Goal: Book appointment/travel/reservation

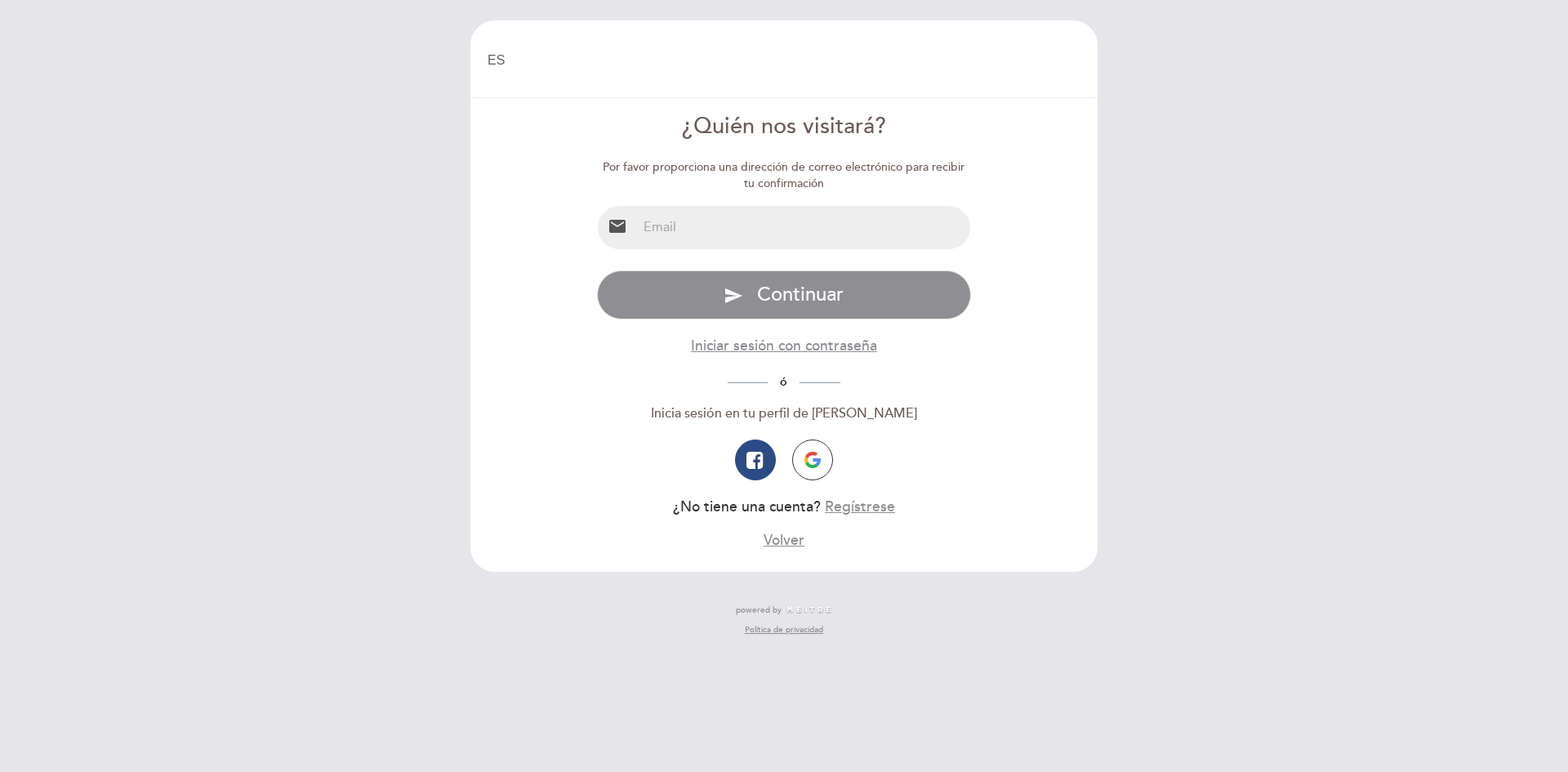
select select "es"
click at [758, 215] on input "email" at bounding box center [804, 226] width 334 height 43
type input "[EMAIL_ADDRESS][DOMAIN_NAME]"
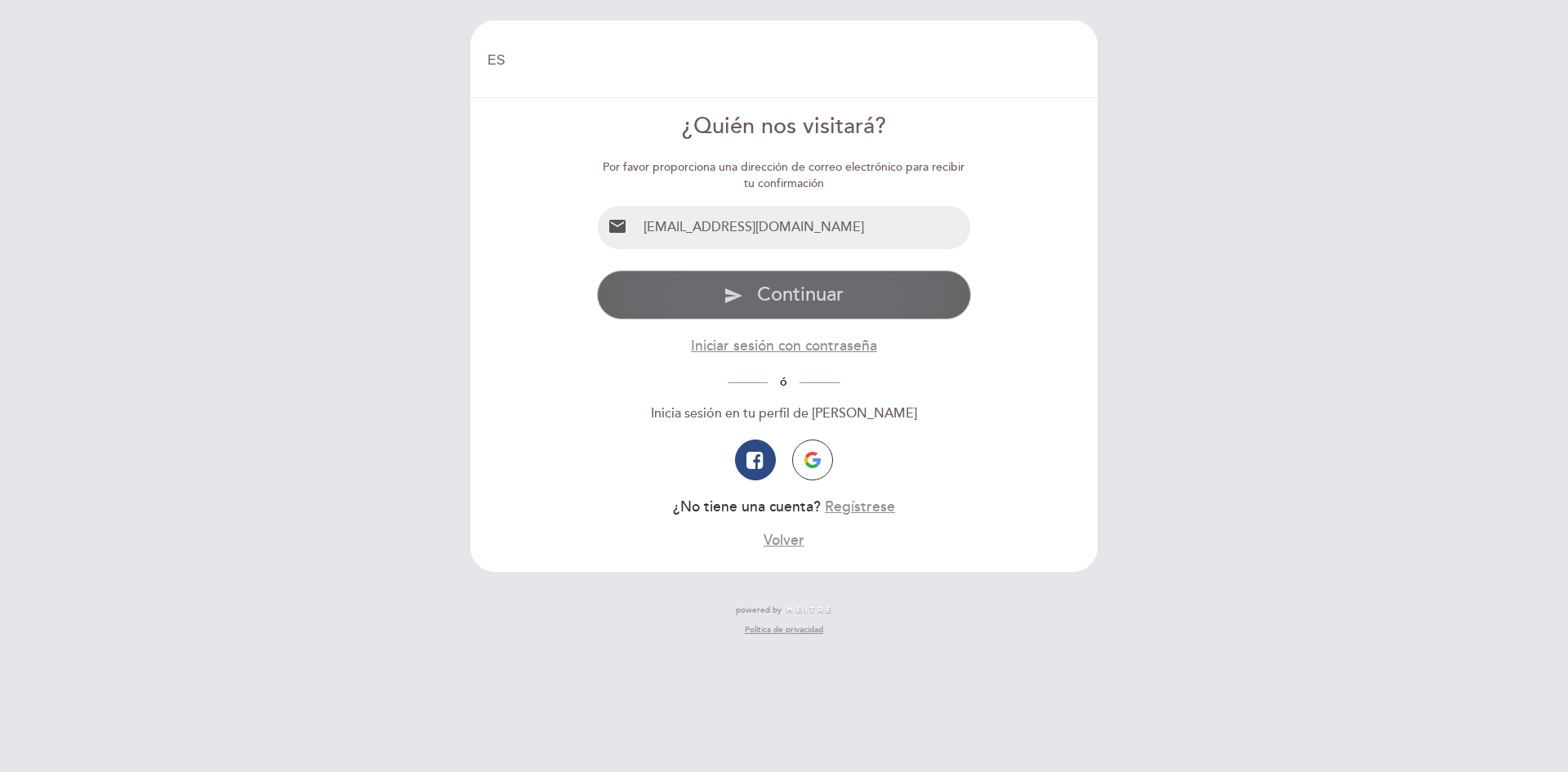
click at [810, 302] on span "Continuar" at bounding box center [800, 294] width 87 height 24
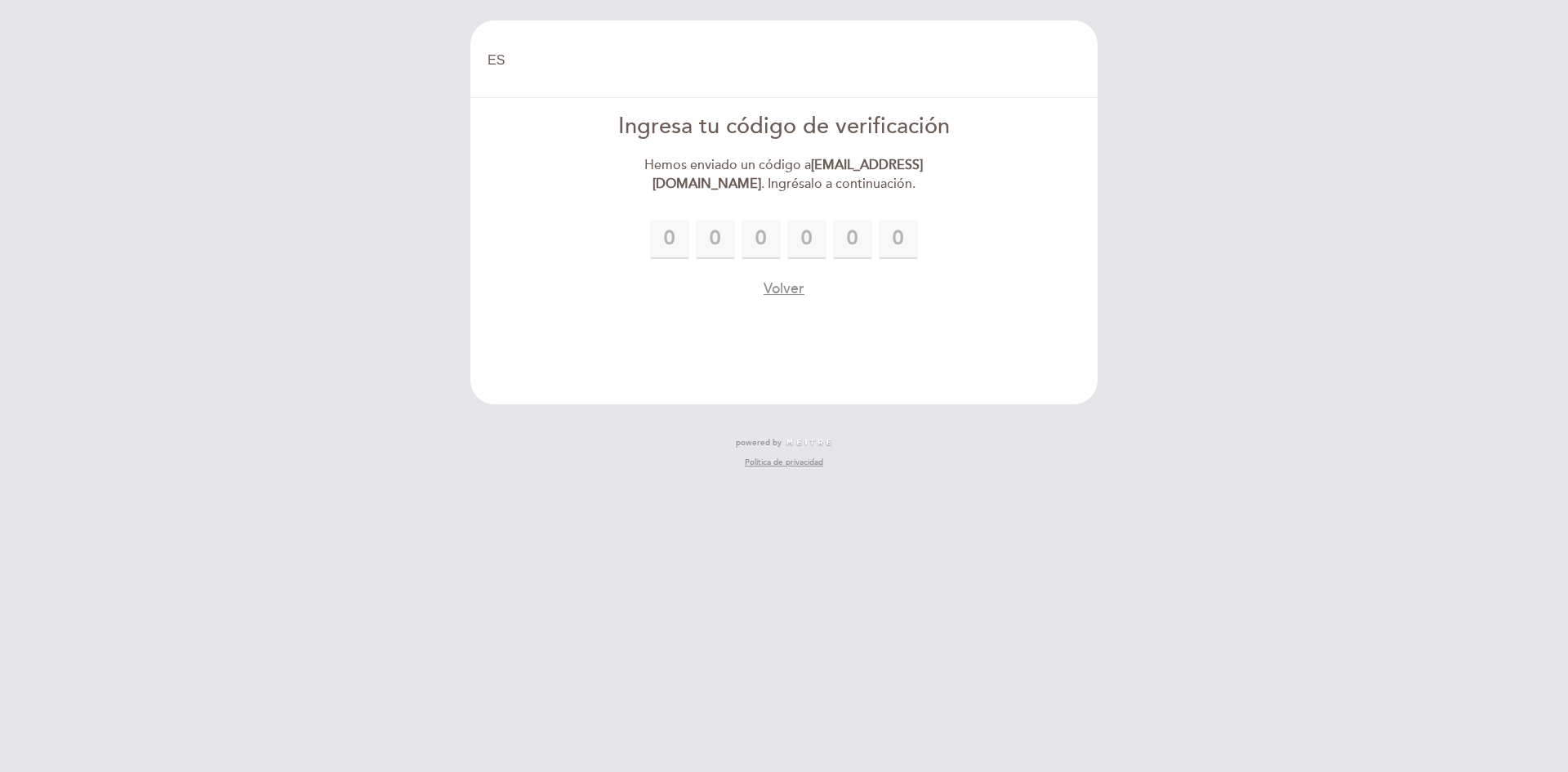
type input "8"
type input "0"
type input "3"
type input "2"
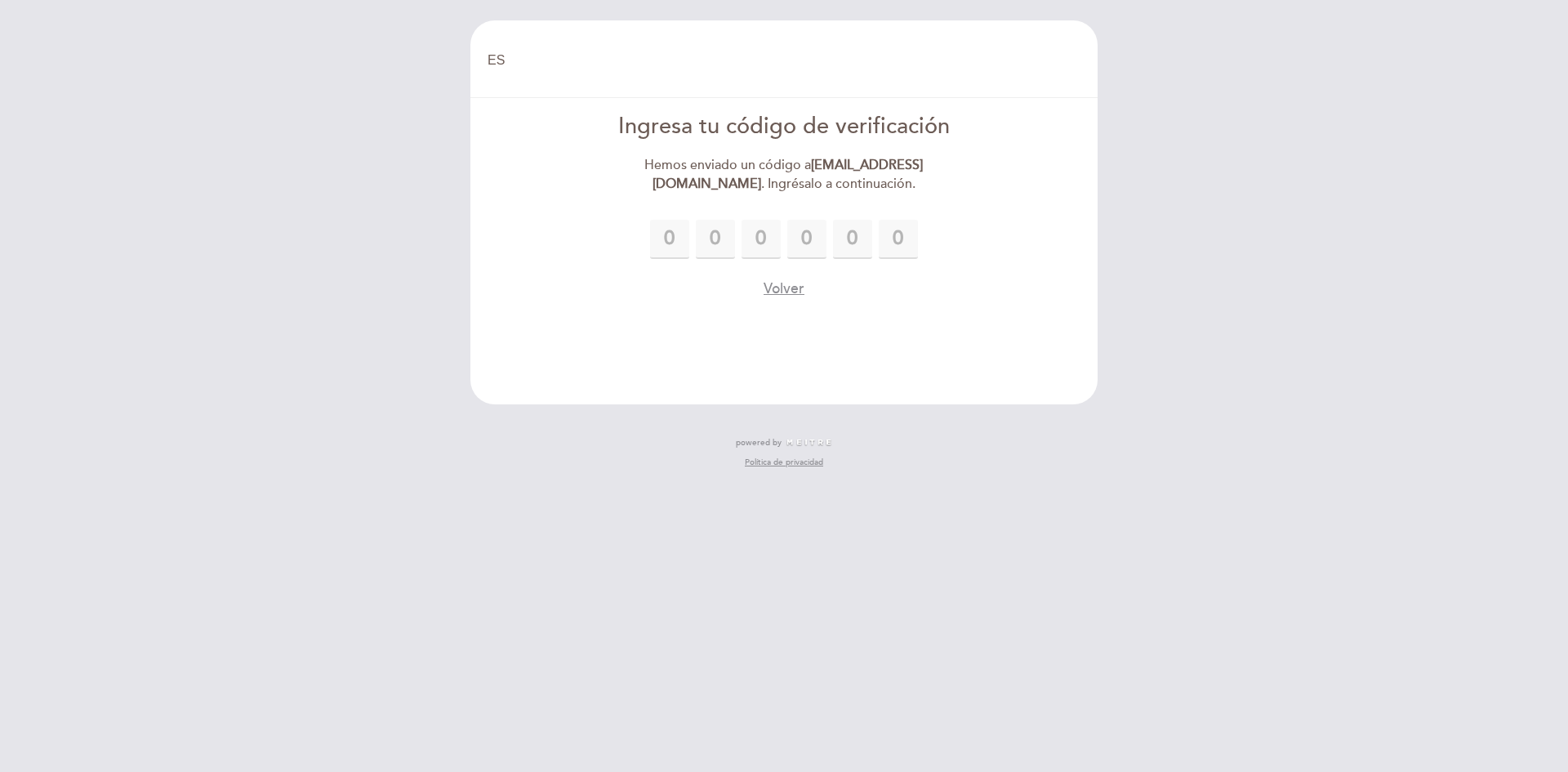
type input "1"
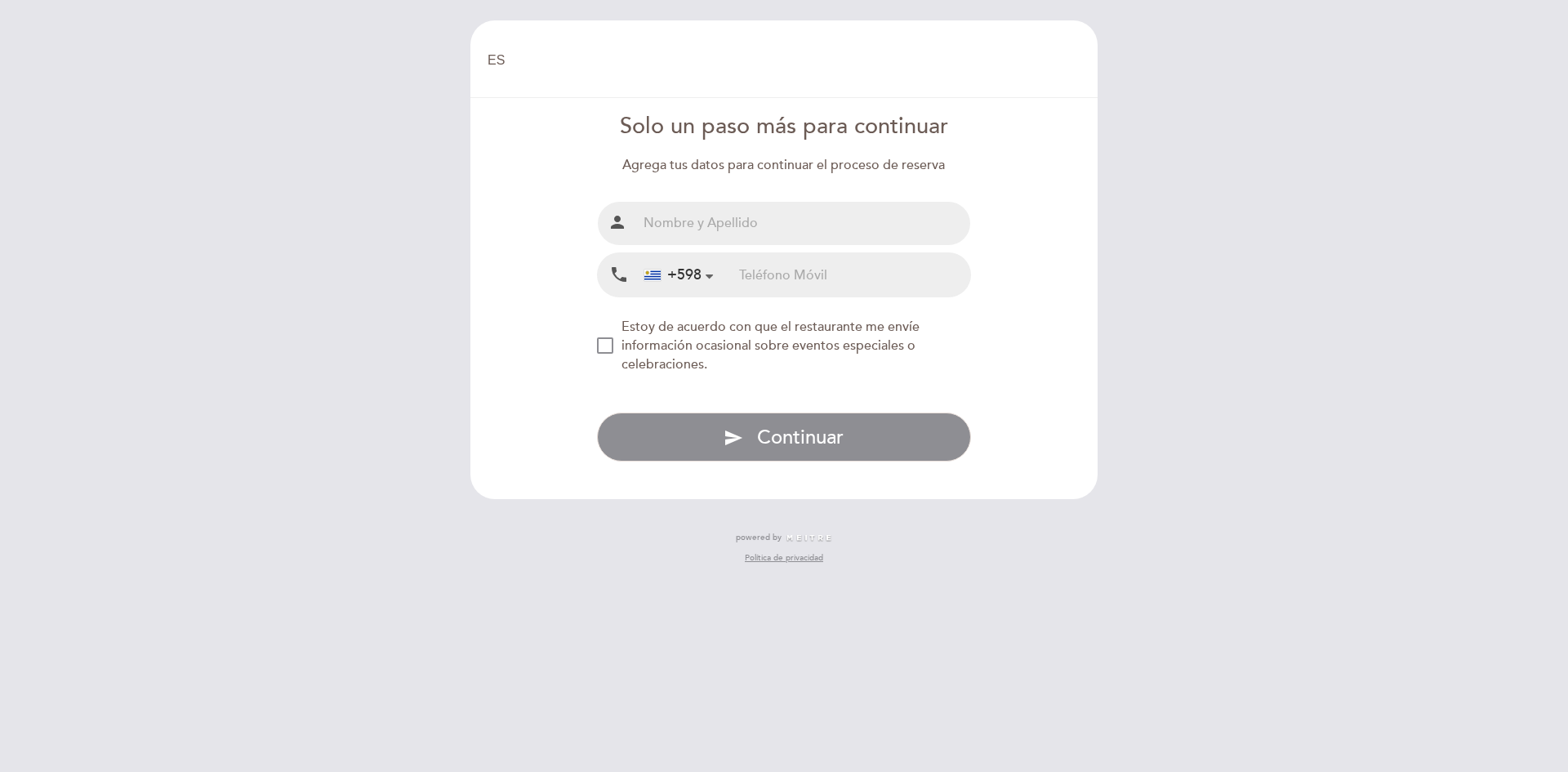
click at [810, 222] on input "text" at bounding box center [804, 223] width 334 height 43
click at [740, 231] on input "Sebas" at bounding box center [804, 223] width 334 height 43
type input "[PERSON_NAME]"
click at [787, 268] on input "tel" at bounding box center [855, 274] width 231 height 43
type input "92330256"
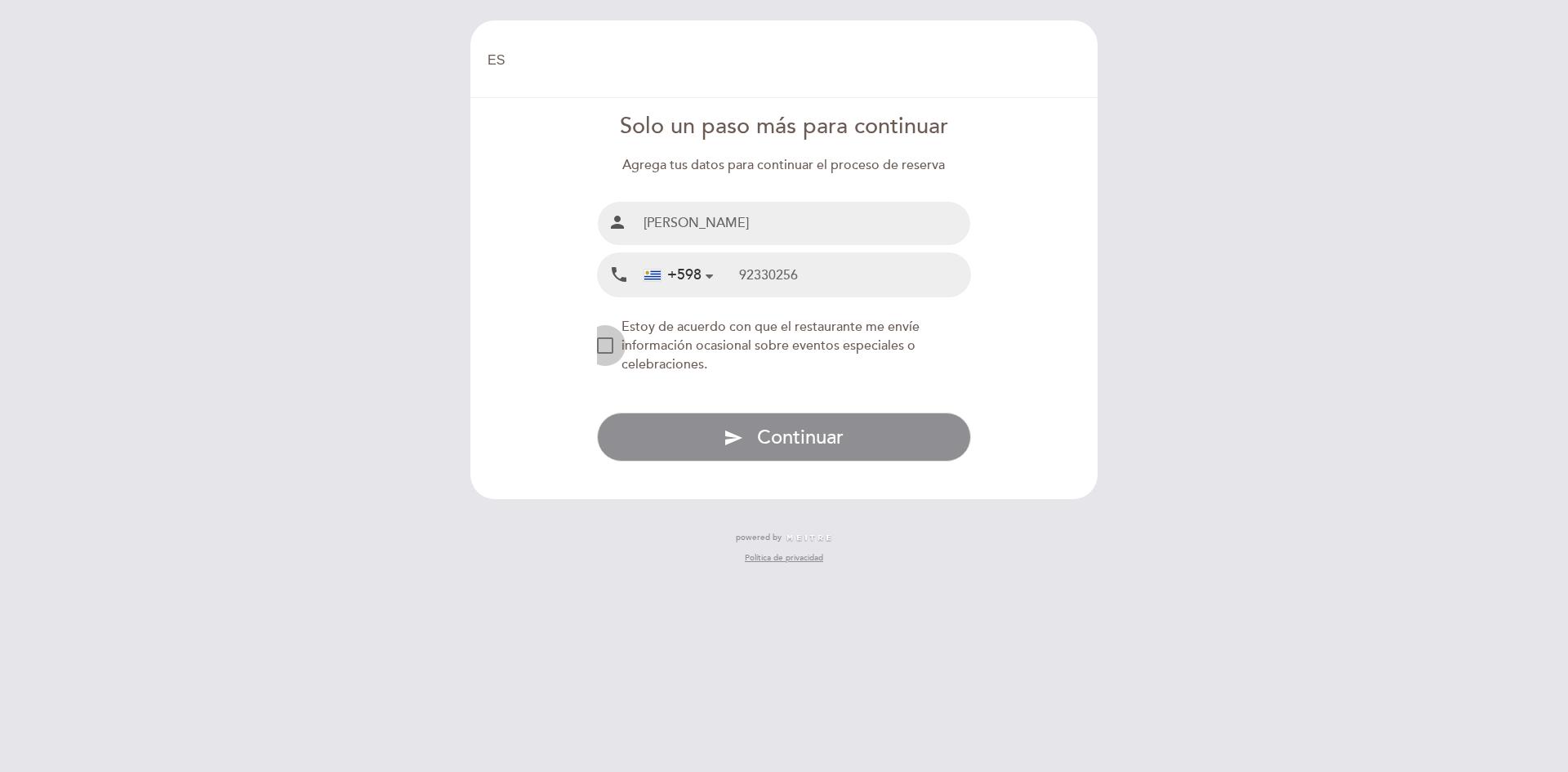
click at [604, 341] on div "NEW_MODAL_AGREE_RESTAURANT_SEND_OCCASIONAL_INFO" at bounding box center [604, 345] width 16 height 16
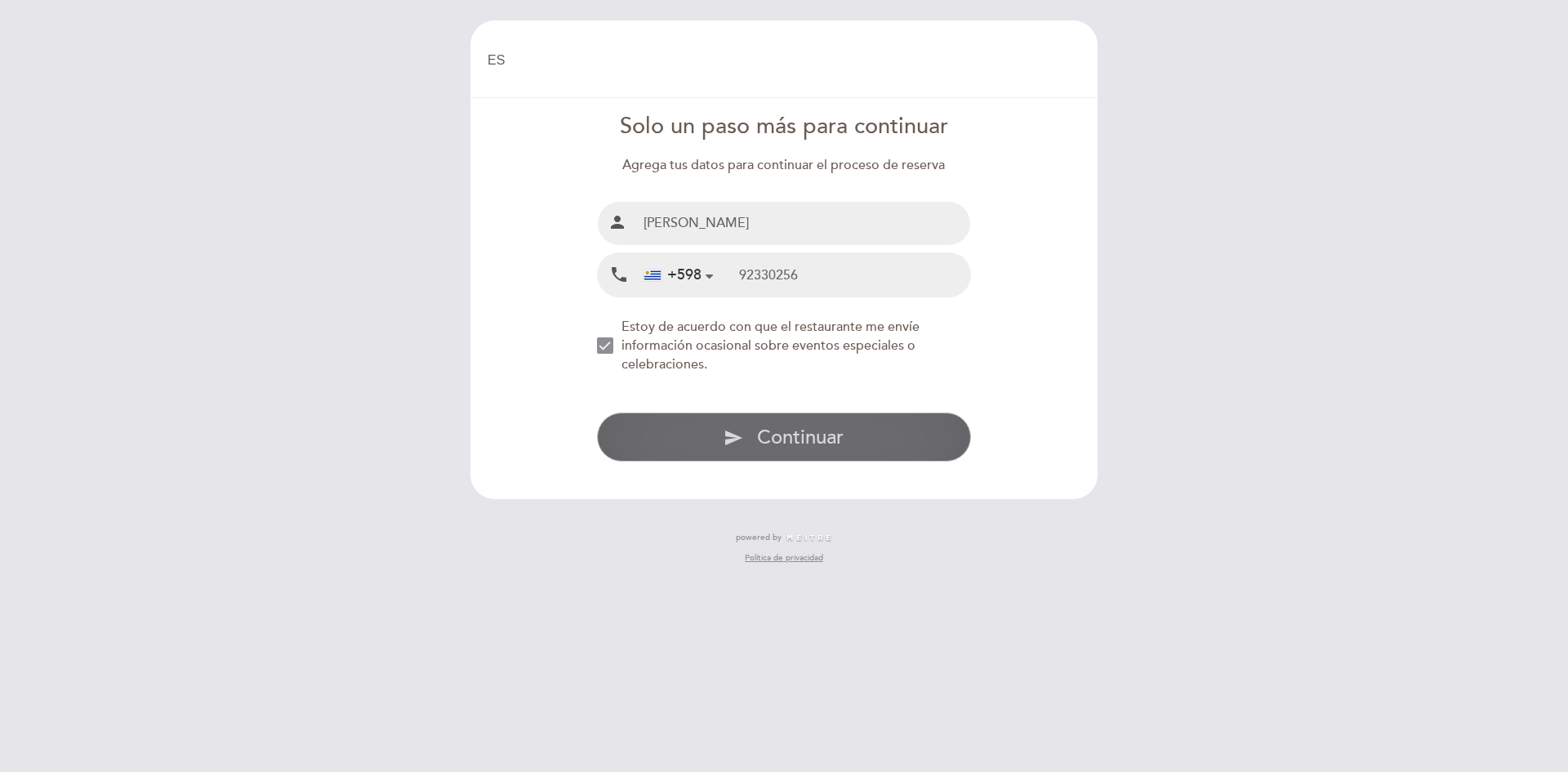
click at [843, 438] on span "Continuar" at bounding box center [800, 438] width 87 height 24
